Goal: Information Seeking & Learning: Learn about a topic

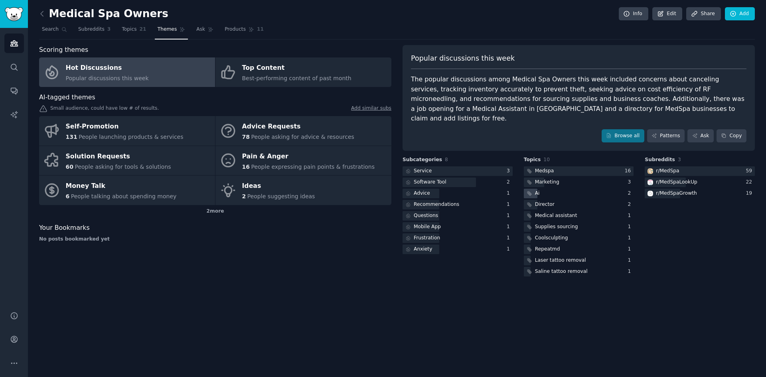
click at [565, 189] on div "Ai" at bounding box center [579, 194] width 110 height 10
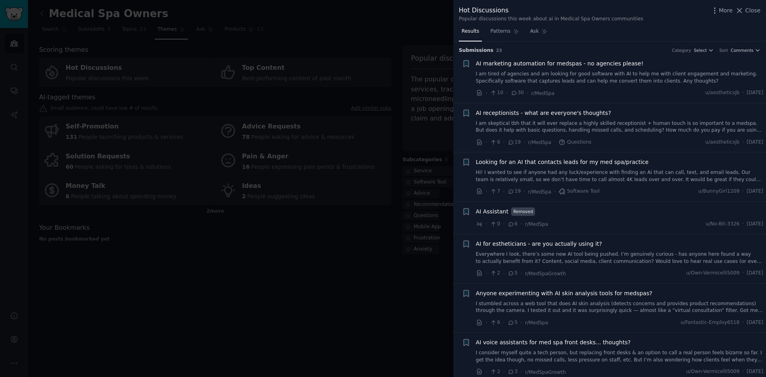
click at [634, 82] on link "I am tired of agencies and am looking for good software with AI to help me with…" at bounding box center [620, 78] width 288 height 14
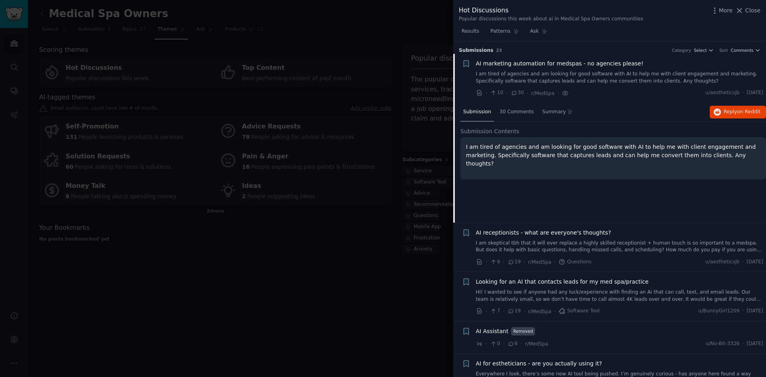
scroll to position [13, 0]
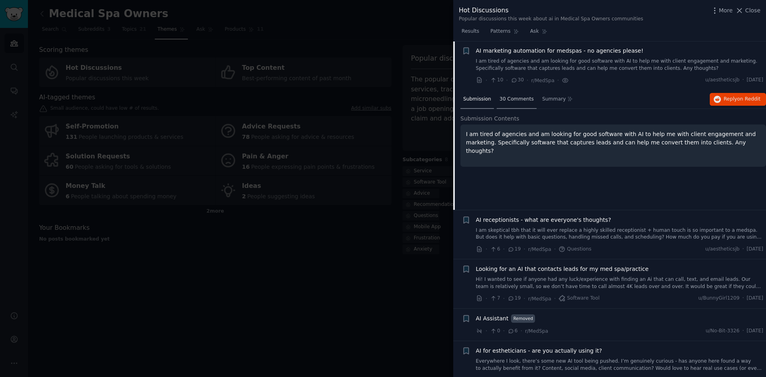
click at [508, 101] on span "30 Comments" at bounding box center [517, 99] width 34 height 7
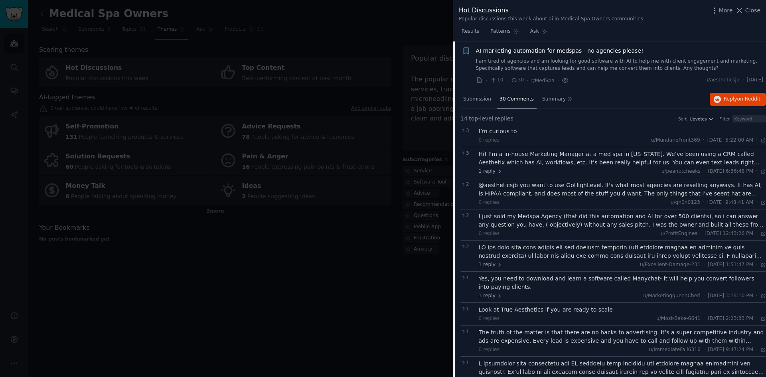
click at [571, 217] on div "I just sold my Medspa Agency (that did this automation and AI for over 500 clie…" at bounding box center [623, 220] width 288 height 17
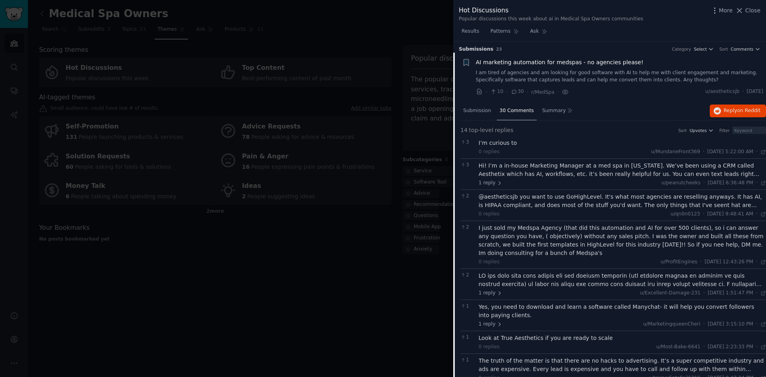
scroll to position [0, 0]
click at [756, 11] on span "Close" at bounding box center [752, 10] width 15 height 8
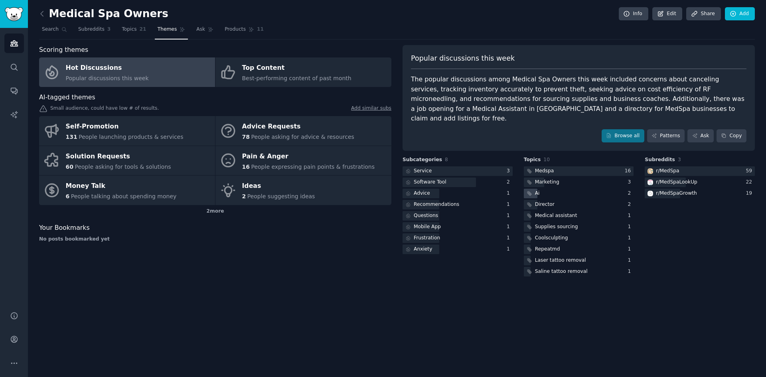
click at [546, 189] on div "Ai" at bounding box center [579, 194] width 110 height 10
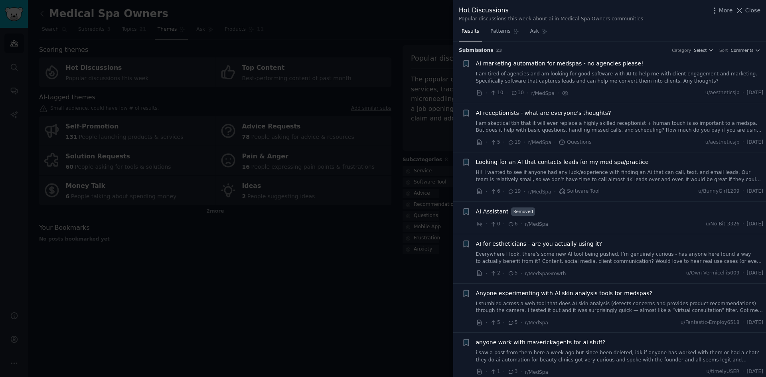
click at [582, 63] on span "AI marketing automation for medspas - no agencies please!" at bounding box center [560, 63] width 168 height 8
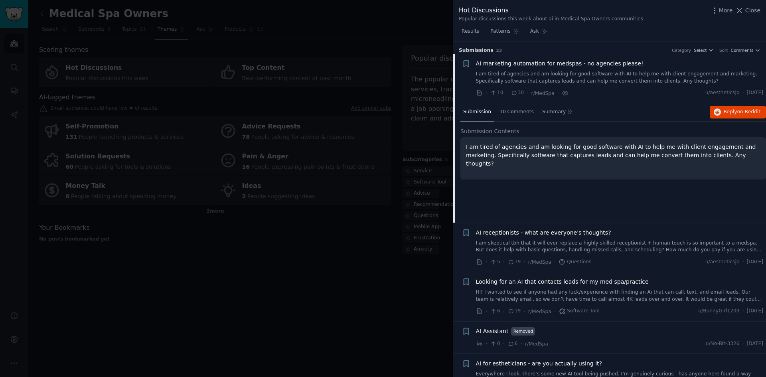
scroll to position [13, 0]
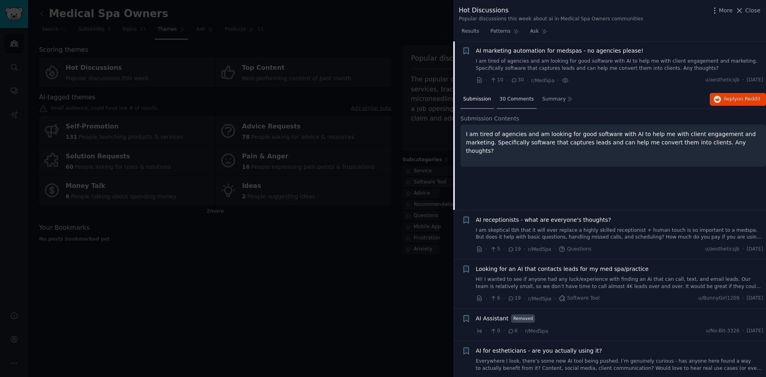
click at [520, 100] on span "30 Comments" at bounding box center [517, 99] width 34 height 7
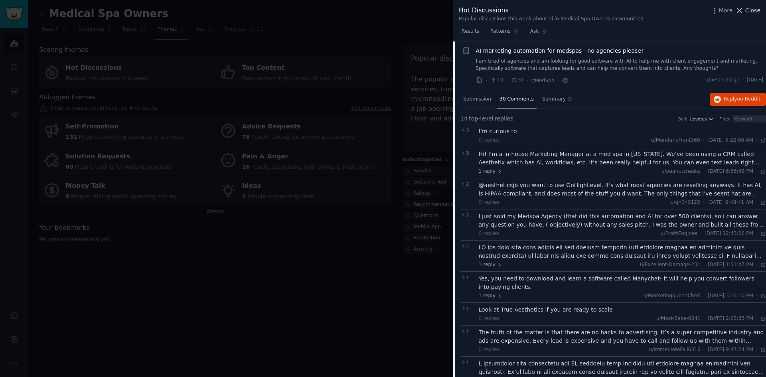
click at [758, 10] on span "Close" at bounding box center [752, 10] width 15 height 8
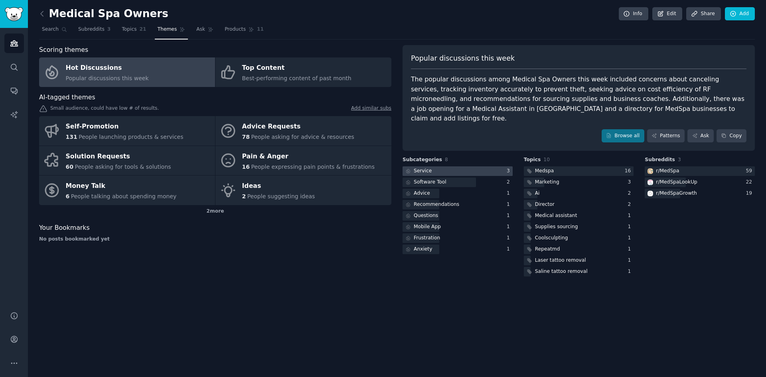
click at [422, 168] on div "Service" at bounding box center [423, 171] width 18 height 7
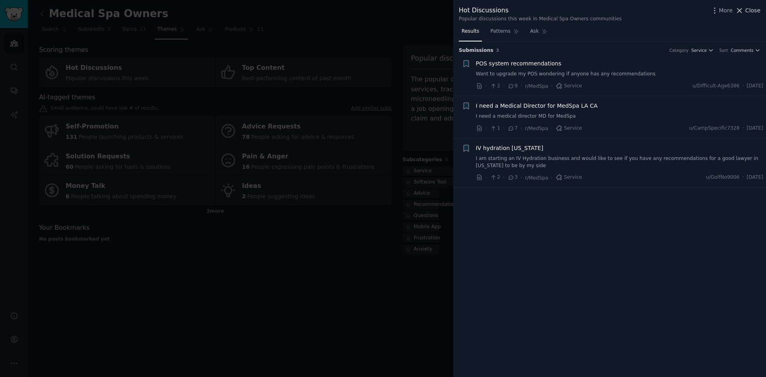
click at [754, 10] on span "Close" at bounding box center [752, 10] width 15 height 8
